Goal: Task Accomplishment & Management: Complete application form

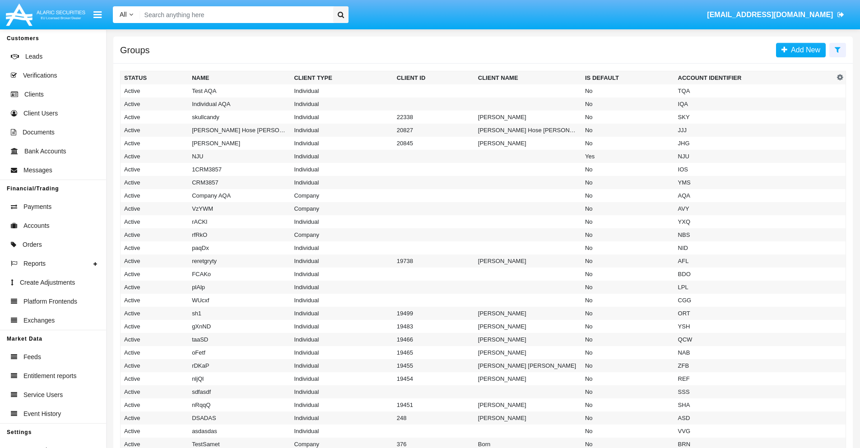
click at [837, 49] on icon at bounding box center [837, 49] width 6 height 7
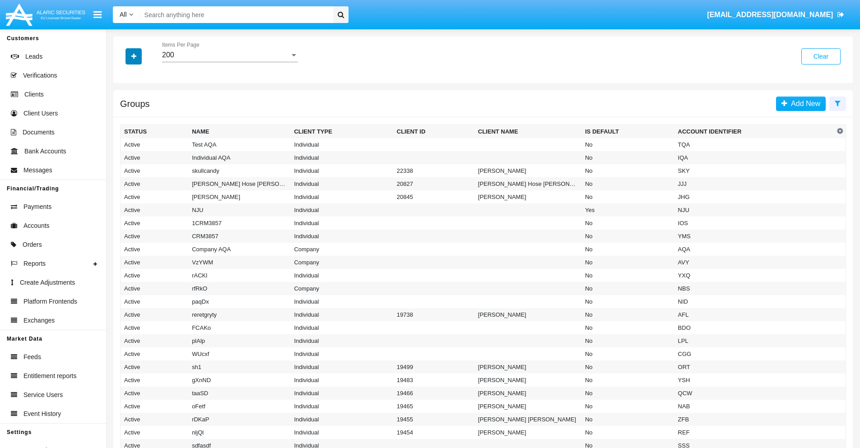
click at [134, 56] on icon "button" at bounding box center [133, 56] width 5 height 6
click at [159, 153] on span "Account Identifier" at bounding box center [159, 153] width 56 height 11
click at [124, 157] on input "Account Identifier" at bounding box center [124, 157] width 0 height 0
checkbox input "true"
click at [134, 56] on icon "button" at bounding box center [133, 56] width 5 height 6
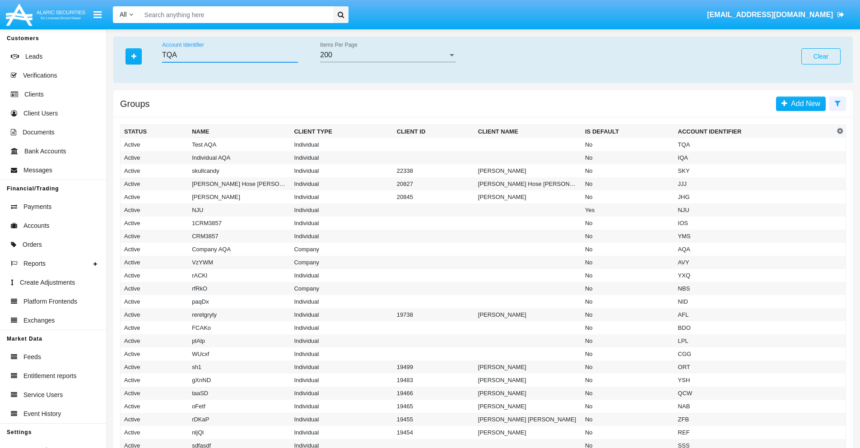
click at [230, 55] on input "TQA" at bounding box center [230, 55] width 136 height 8
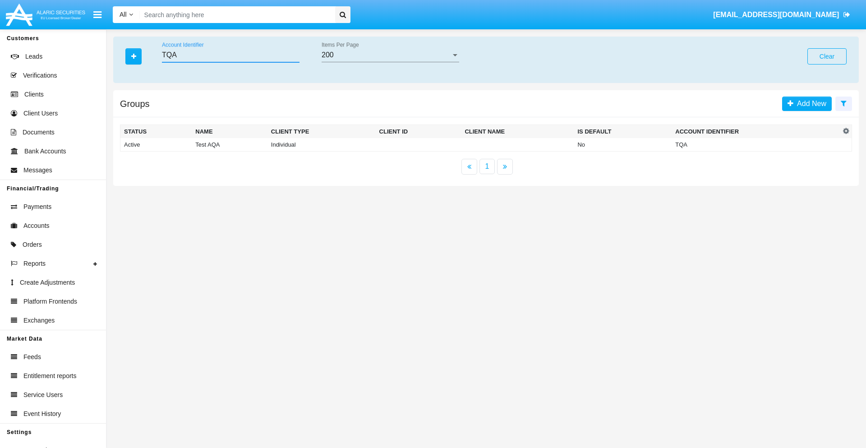
type input "TQA"
click at [756, 144] on td "TQA" at bounding box center [756, 145] width 169 height 14
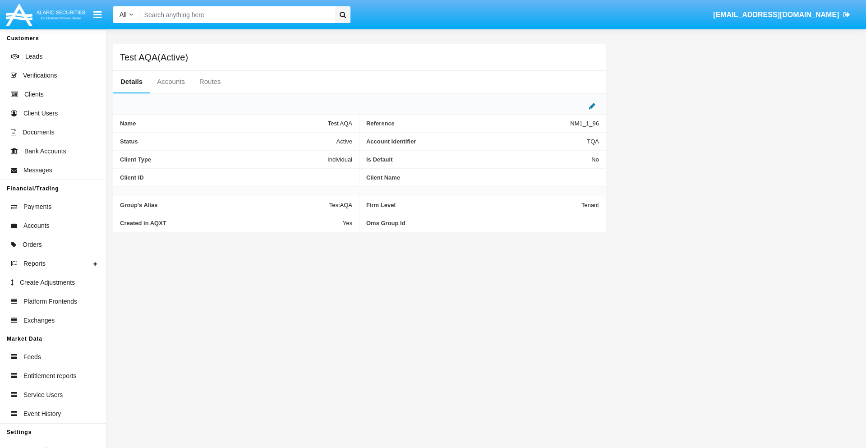
click at [592, 106] on icon at bounding box center [592, 105] width 6 height 7
click at [311, 139] on div "Active" at bounding box center [307, 139] width 73 height 8
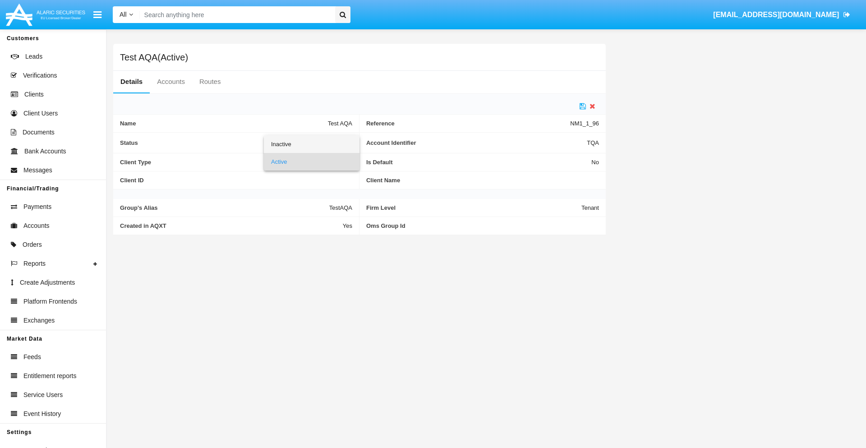
click at [311, 144] on span "Inactive" at bounding box center [311, 144] width 81 height 18
click at [583, 106] on icon at bounding box center [583, 105] width 6 height 7
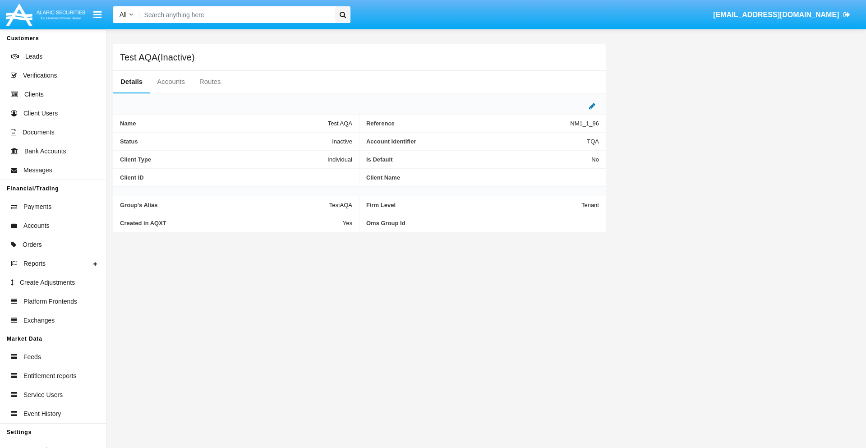
click at [592, 106] on icon at bounding box center [592, 105] width 6 height 7
click at [311, 139] on div "Inactive" at bounding box center [307, 139] width 73 height 8
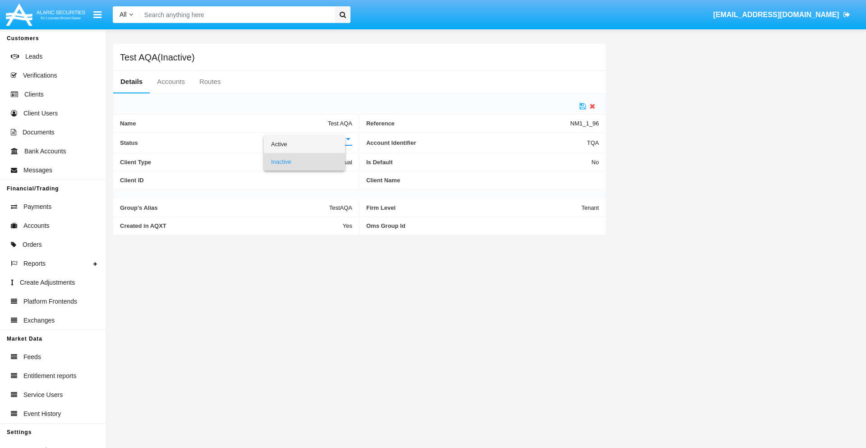
click at [311, 144] on span "Active" at bounding box center [304, 144] width 67 height 18
click at [583, 106] on icon at bounding box center [583, 105] width 6 height 7
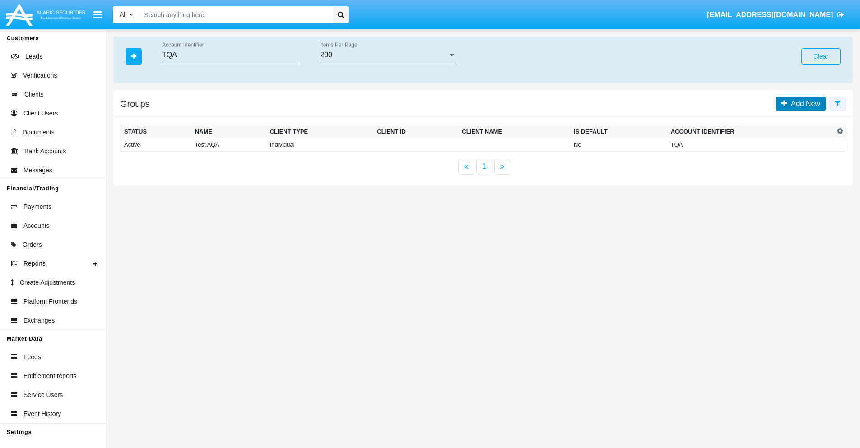
click at [803, 103] on span "Add New" at bounding box center [803, 104] width 33 height 8
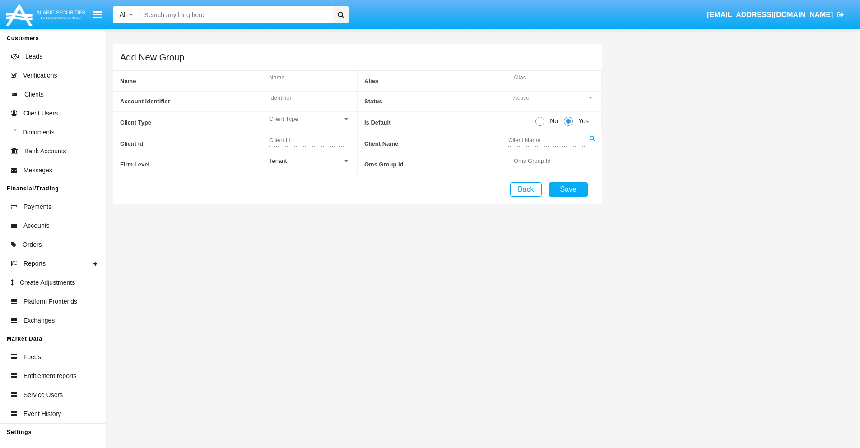
click at [309, 119] on span "Client Type" at bounding box center [305, 119] width 73 height 8
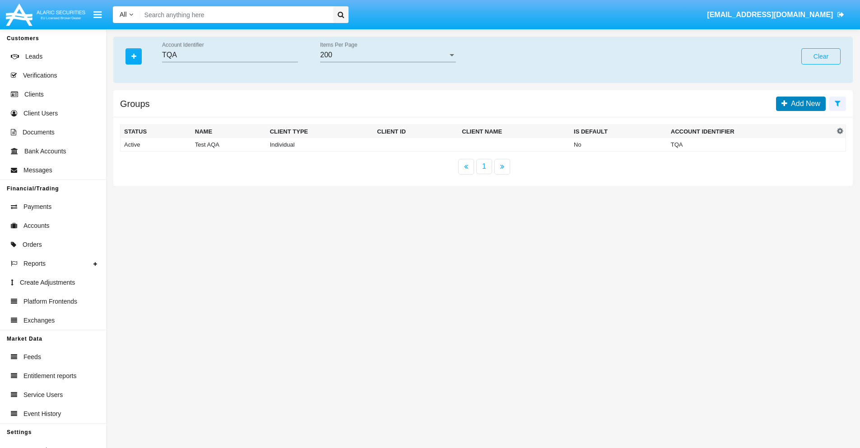
click at [803, 103] on span "Add New" at bounding box center [803, 104] width 33 height 8
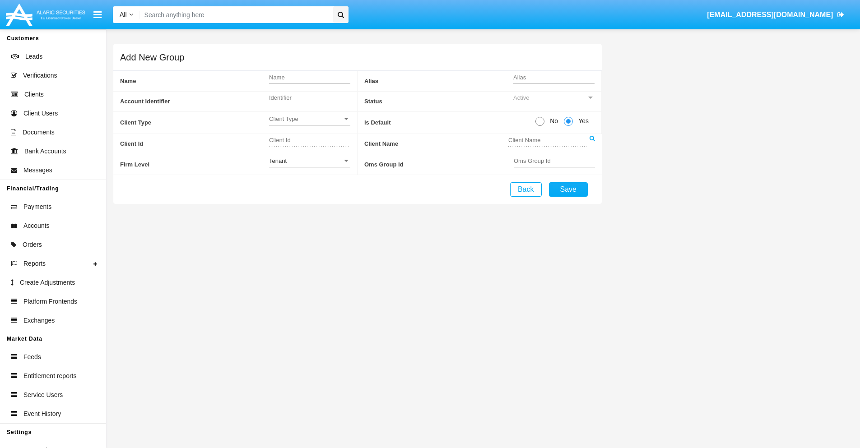
click at [552, 121] on span "No" at bounding box center [552, 120] width 16 height 9
click at [540, 126] on input "No" at bounding box center [539, 126] width 0 height 0
radio input "true"
click at [311, 161] on div "Tenant" at bounding box center [307, 161] width 73 height 8
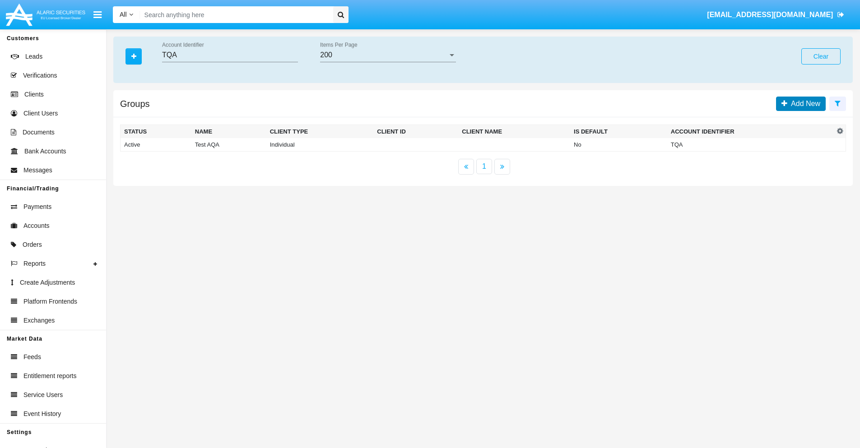
click at [803, 103] on span "Add New" at bounding box center [803, 104] width 33 height 8
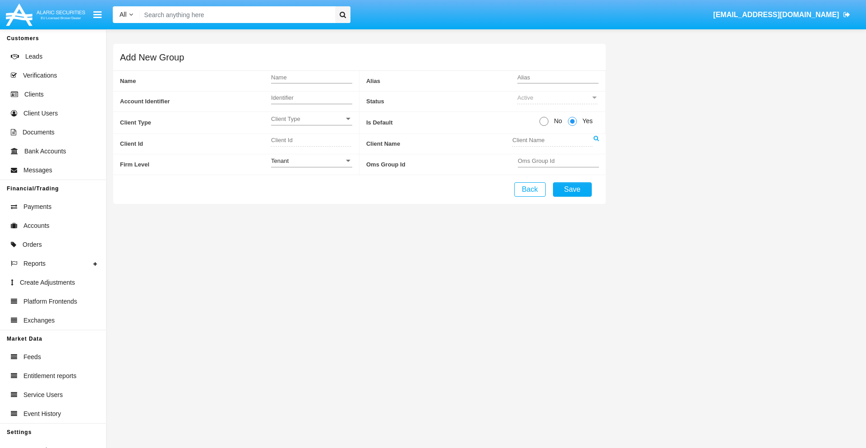
click at [556, 121] on span "No" at bounding box center [557, 120] width 16 height 9
click at [544, 126] on input "No" at bounding box center [544, 126] width 0 height 0
radio input "true"
click at [586, 121] on span "Yes" at bounding box center [586, 120] width 18 height 9
click at [573, 126] on input "Yes" at bounding box center [572, 126] width 0 height 0
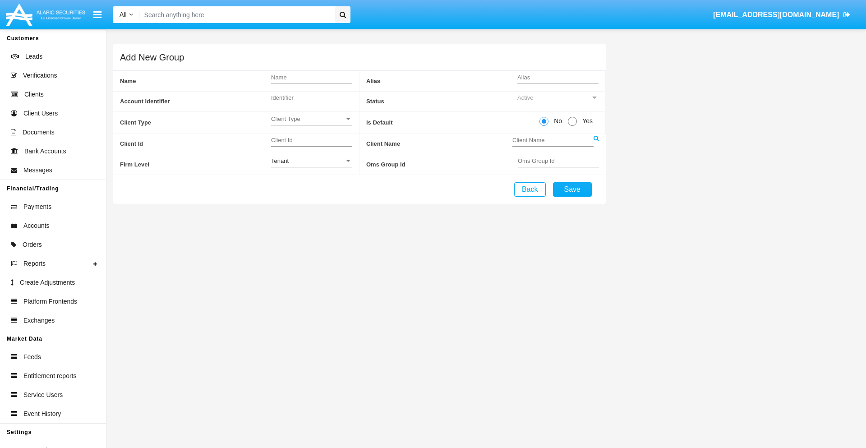
radio input "true"
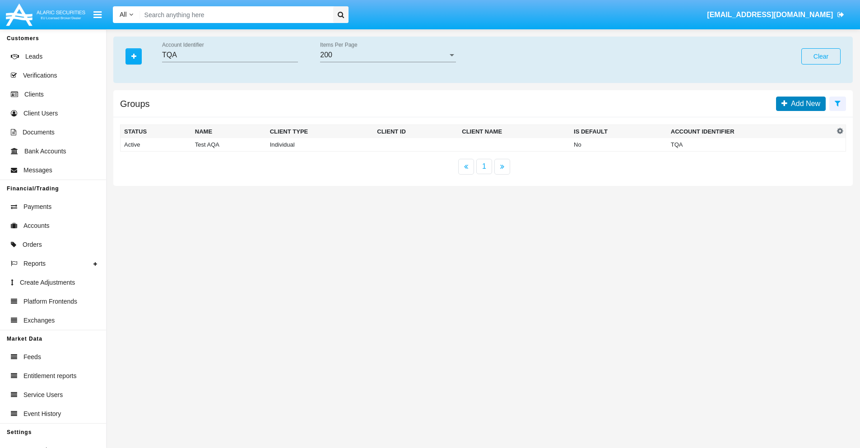
click at [803, 103] on span "Add New" at bounding box center [803, 104] width 33 height 8
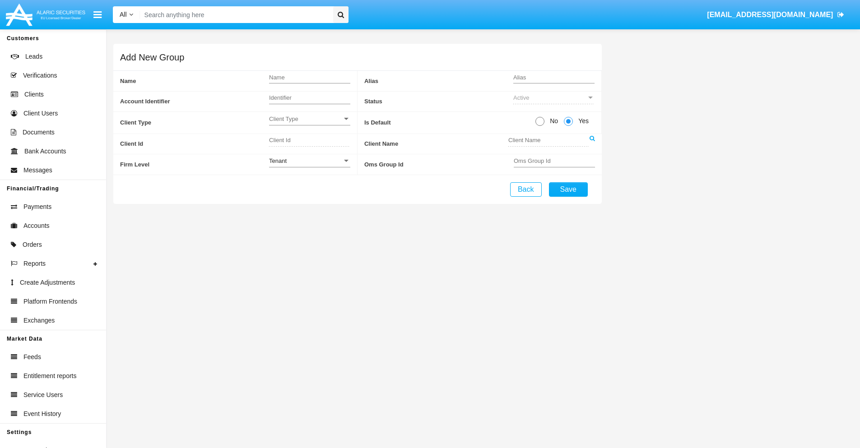
click at [552, 121] on span "No" at bounding box center [552, 120] width 16 height 9
click at [540, 126] on input "No" at bounding box center [539, 126] width 0 height 0
radio input "true"
click at [309, 119] on span "Client Type" at bounding box center [305, 119] width 73 height 8
click at [309, 124] on span "Individual" at bounding box center [309, 124] width 81 height 18
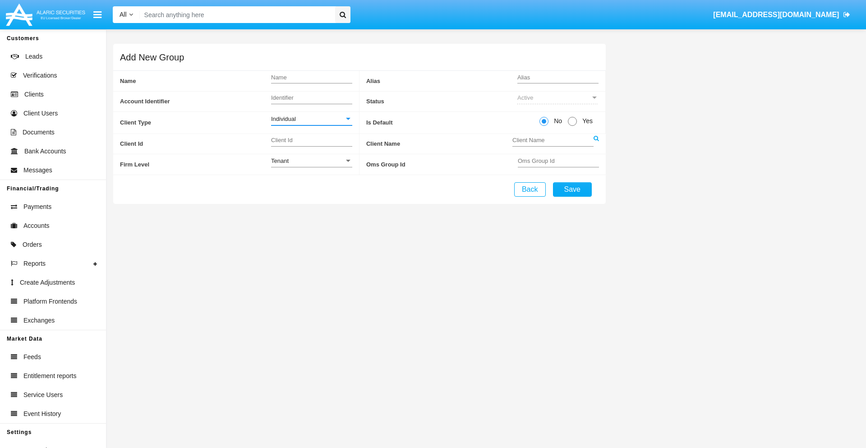
click at [596, 143] on link at bounding box center [596, 144] width 5 height 20
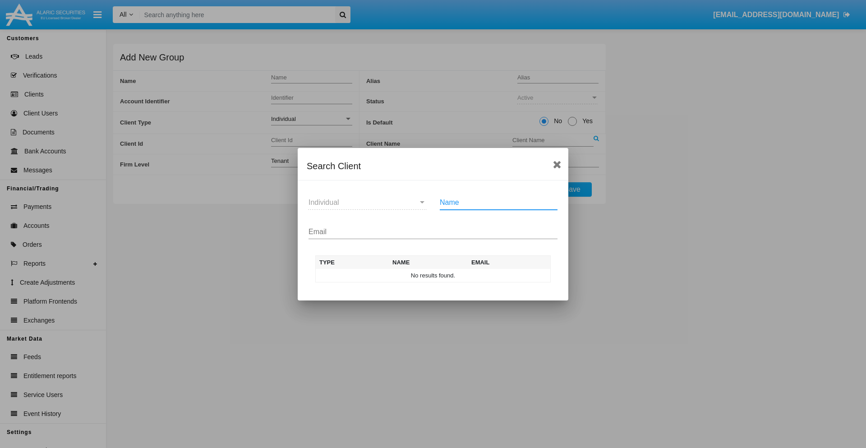
click at [433, 231] on input "Email" at bounding box center [433, 232] width 249 height 8
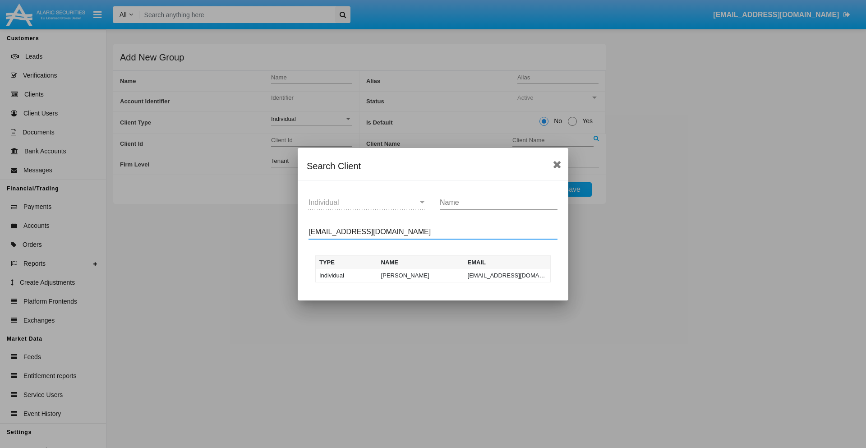
type input "test-user-owl@aqa.com"
